Goal: Task Accomplishment & Management: Use online tool/utility

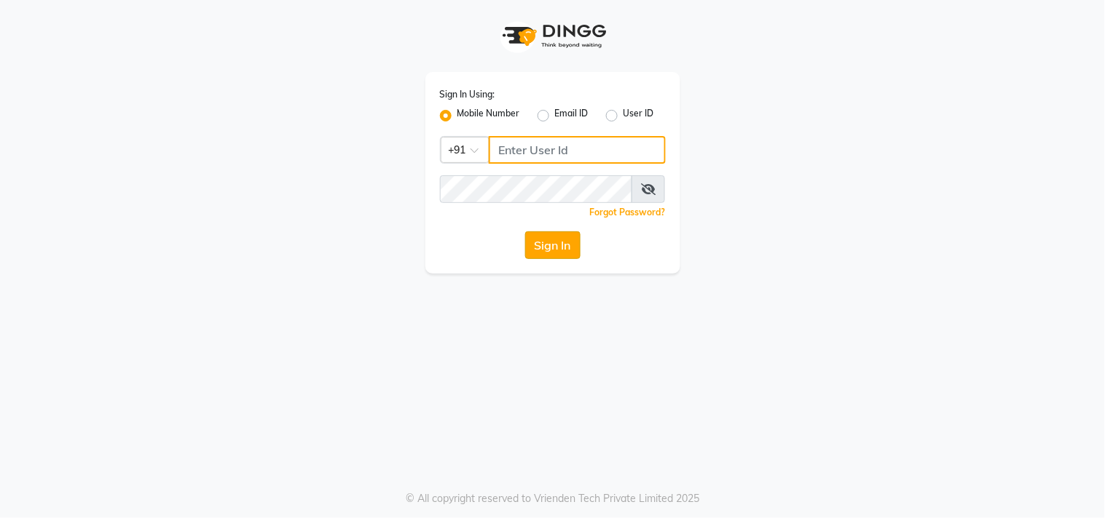
type input "9850087900"
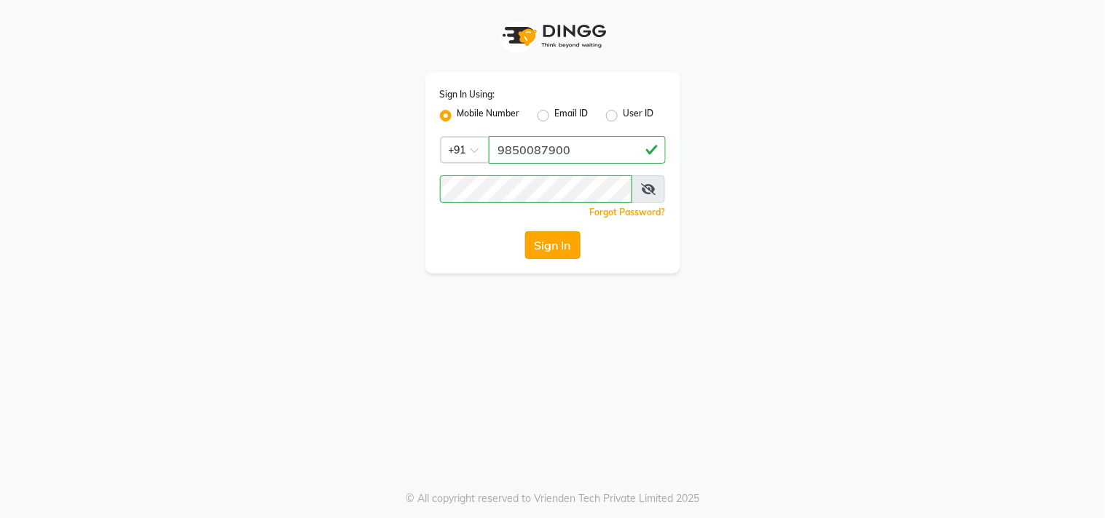
click at [559, 248] on button "Sign In" at bounding box center [552, 246] width 55 height 28
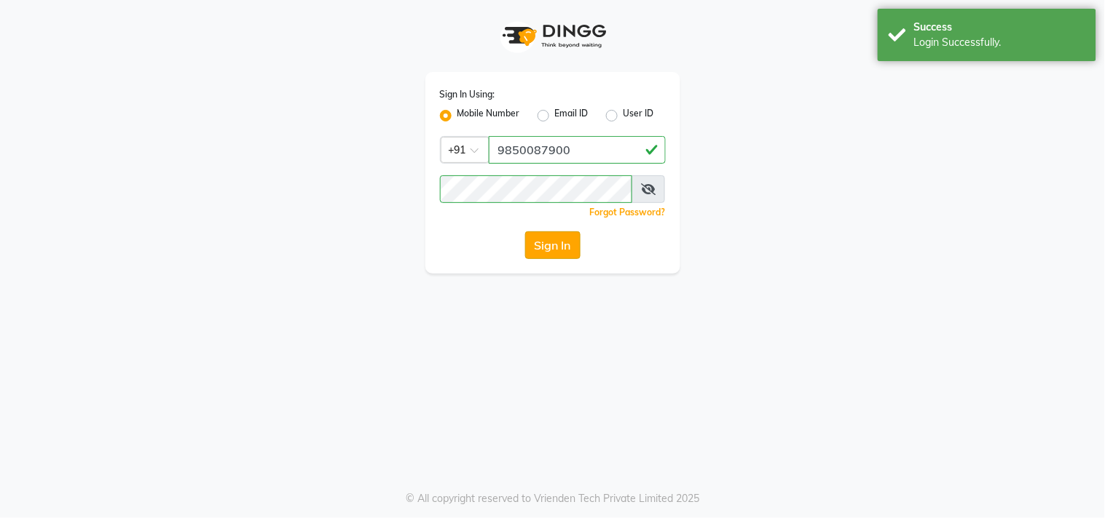
select select "service"
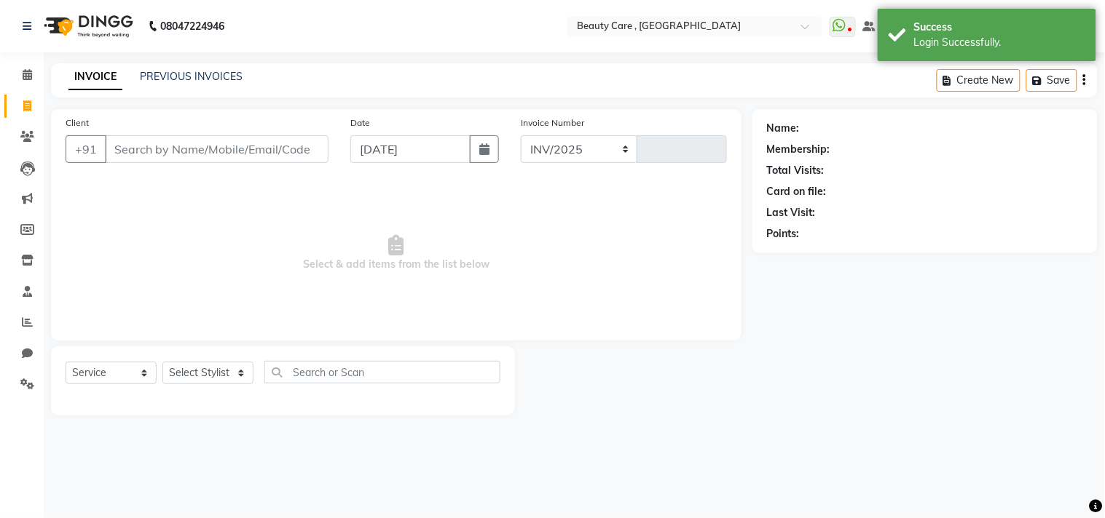
select select "5646"
type input "2741"
